Goal: Transaction & Acquisition: Purchase product/service

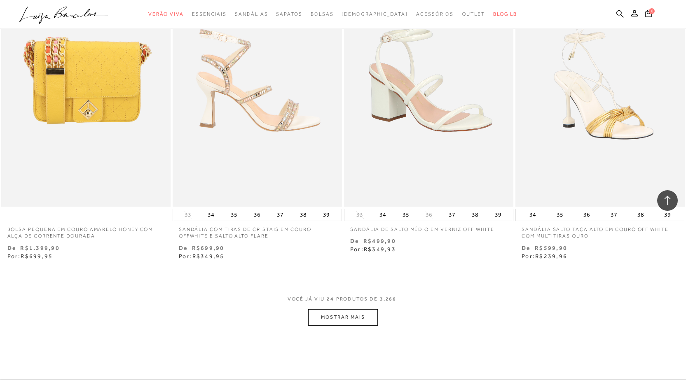
scroll to position [1690, 0]
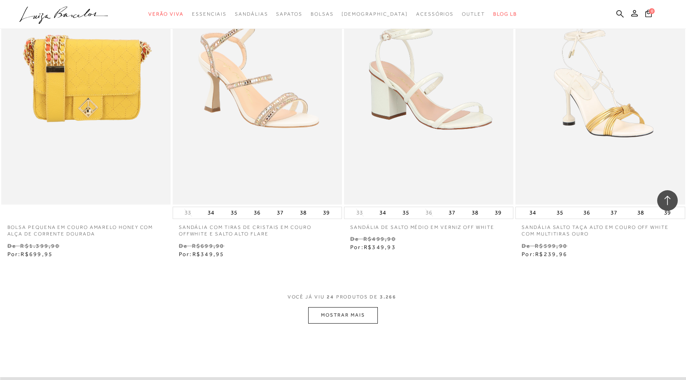
click at [364, 315] on button "MOSTRAR MAIS" at bounding box center [342, 315] width 69 height 16
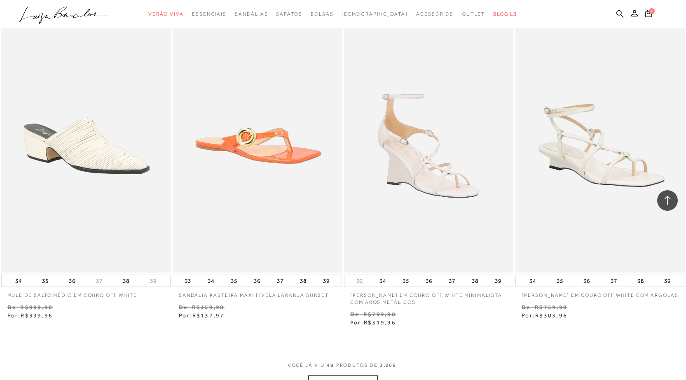
scroll to position [3709, 0]
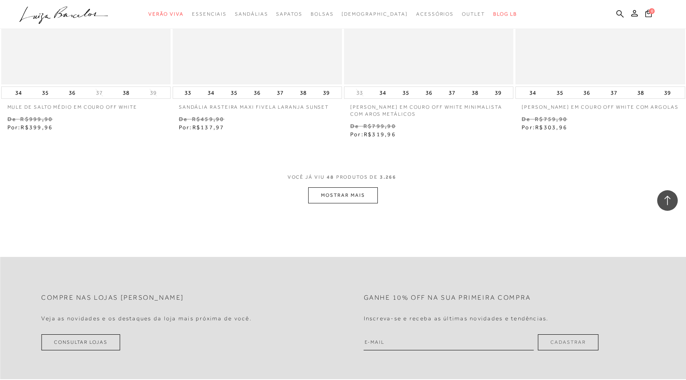
click at [346, 195] on button "MOSTRAR MAIS" at bounding box center [342, 195] width 69 height 16
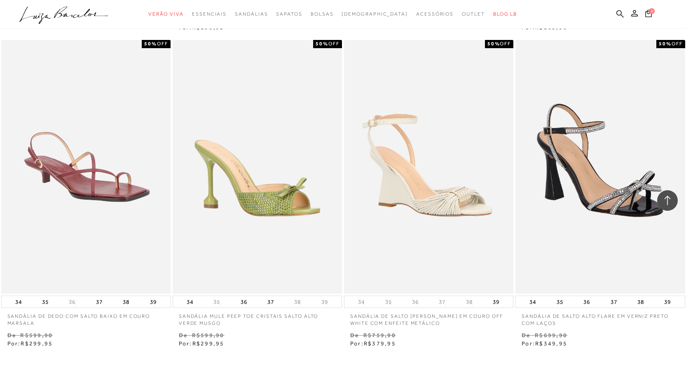
scroll to position [5687, 0]
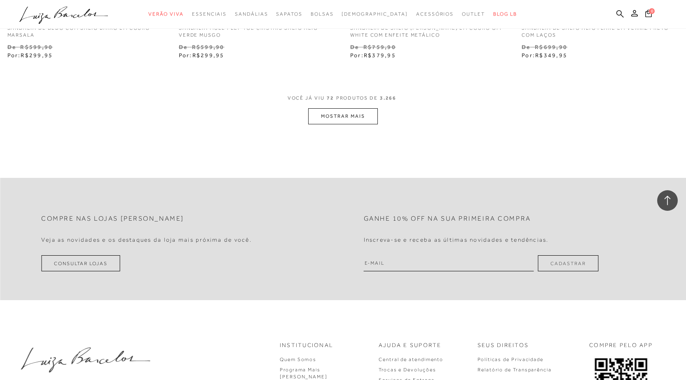
click at [363, 119] on button "MOSTRAR MAIS" at bounding box center [342, 116] width 69 height 16
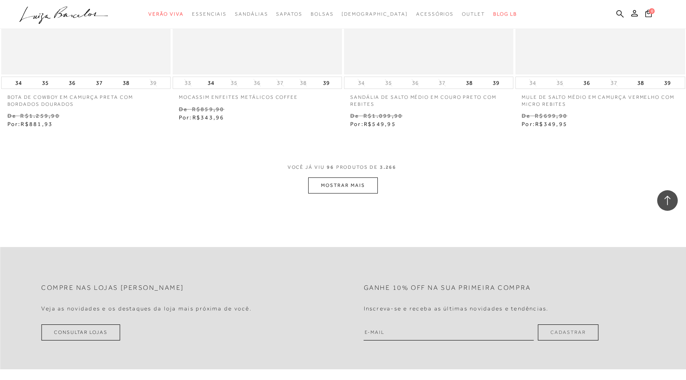
scroll to position [7582, 0]
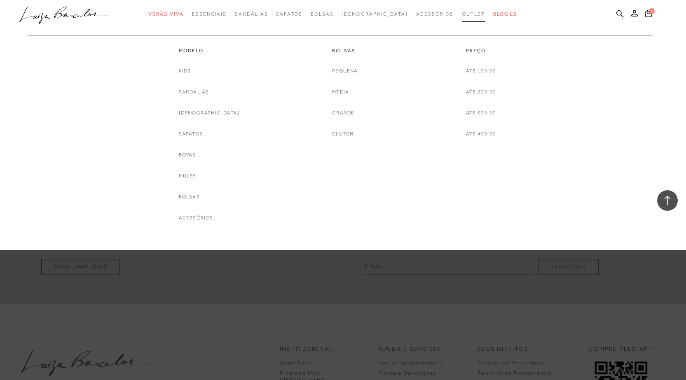
click at [462, 12] on span "Outlet" at bounding box center [473, 14] width 23 height 6
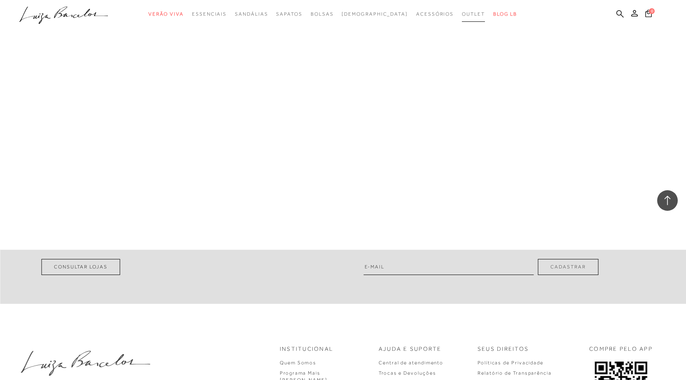
click at [462, 12] on span "Outlet" at bounding box center [473, 14] width 23 height 6
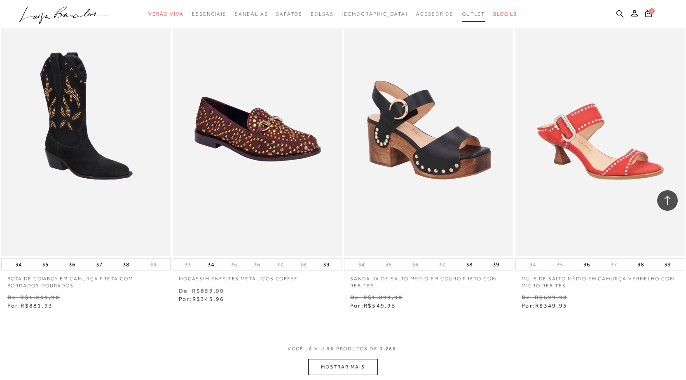
scroll to position [7088, 0]
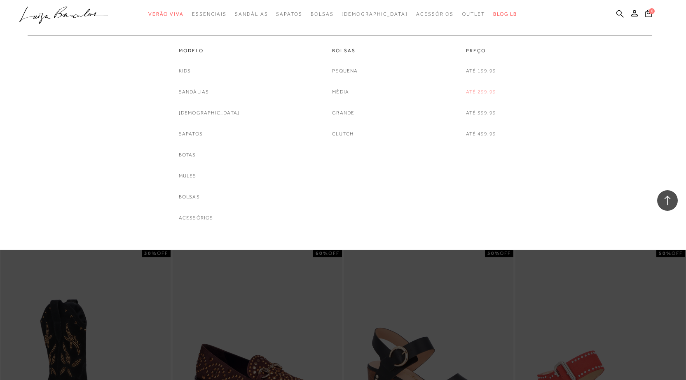
click at [491, 90] on link "Até 299,99" at bounding box center [481, 92] width 30 height 9
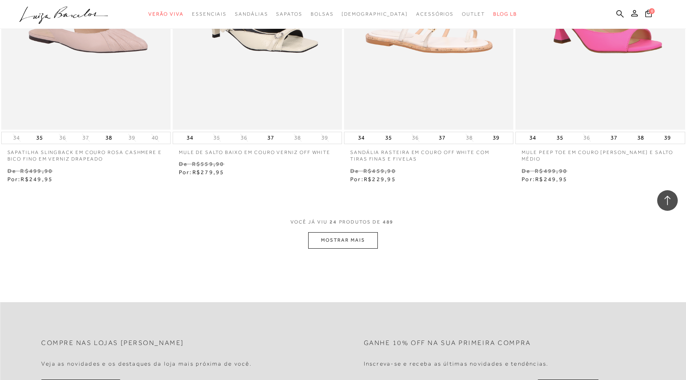
scroll to position [1813, 0]
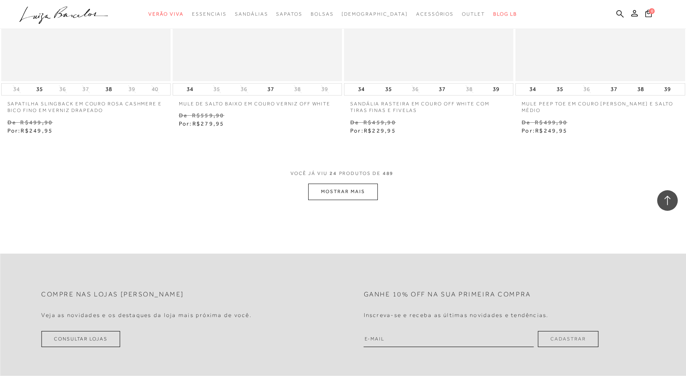
click at [367, 196] on button "MOSTRAR MAIS" at bounding box center [342, 192] width 69 height 16
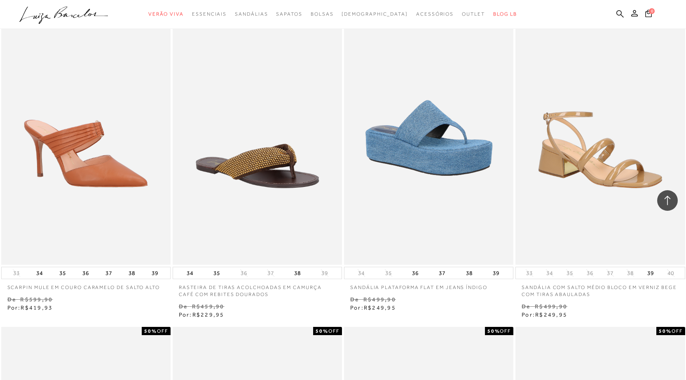
scroll to position [3626, 0]
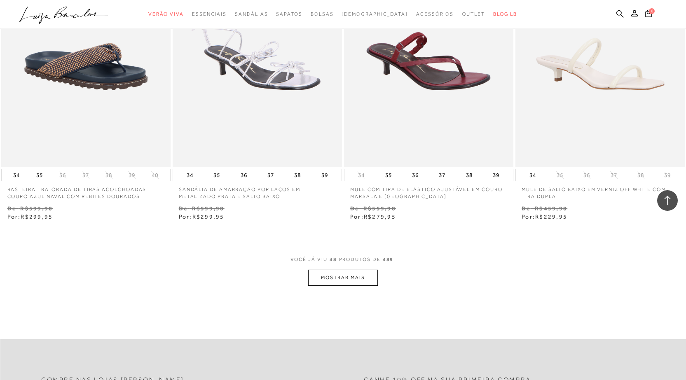
click at [355, 281] on button "MOSTRAR MAIS" at bounding box center [342, 278] width 69 height 16
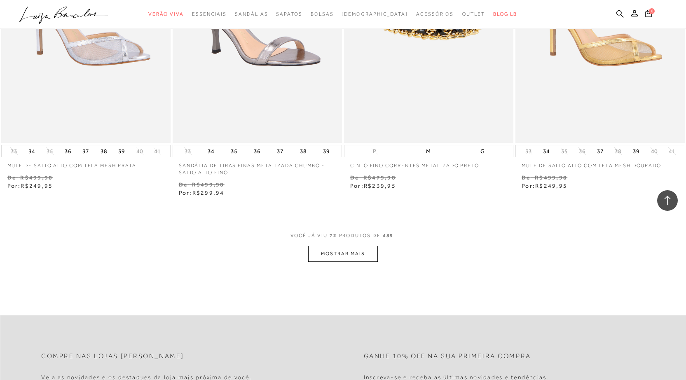
scroll to position [5604, 0]
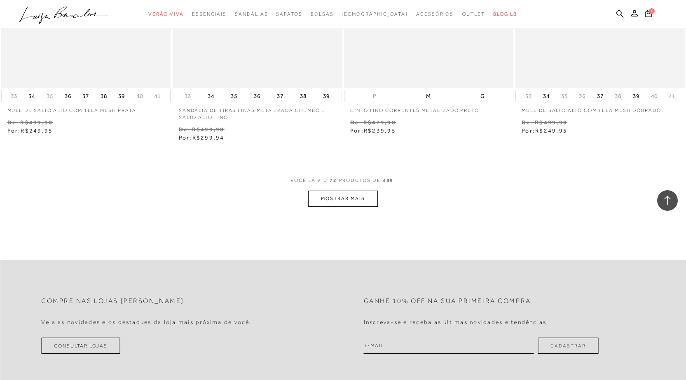
click at [317, 205] on button "MOSTRAR MAIS" at bounding box center [342, 199] width 69 height 16
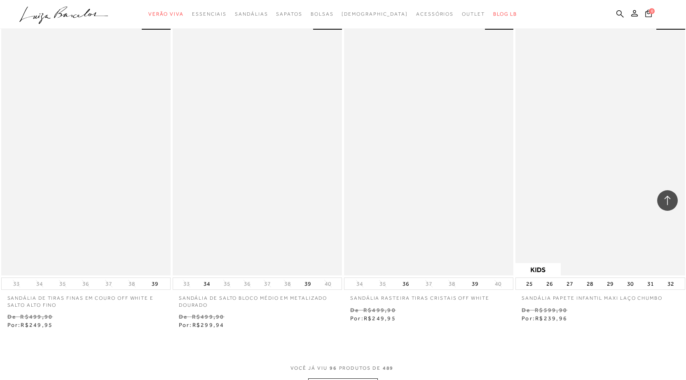
scroll to position [7417, 0]
